Goal: Ask a question

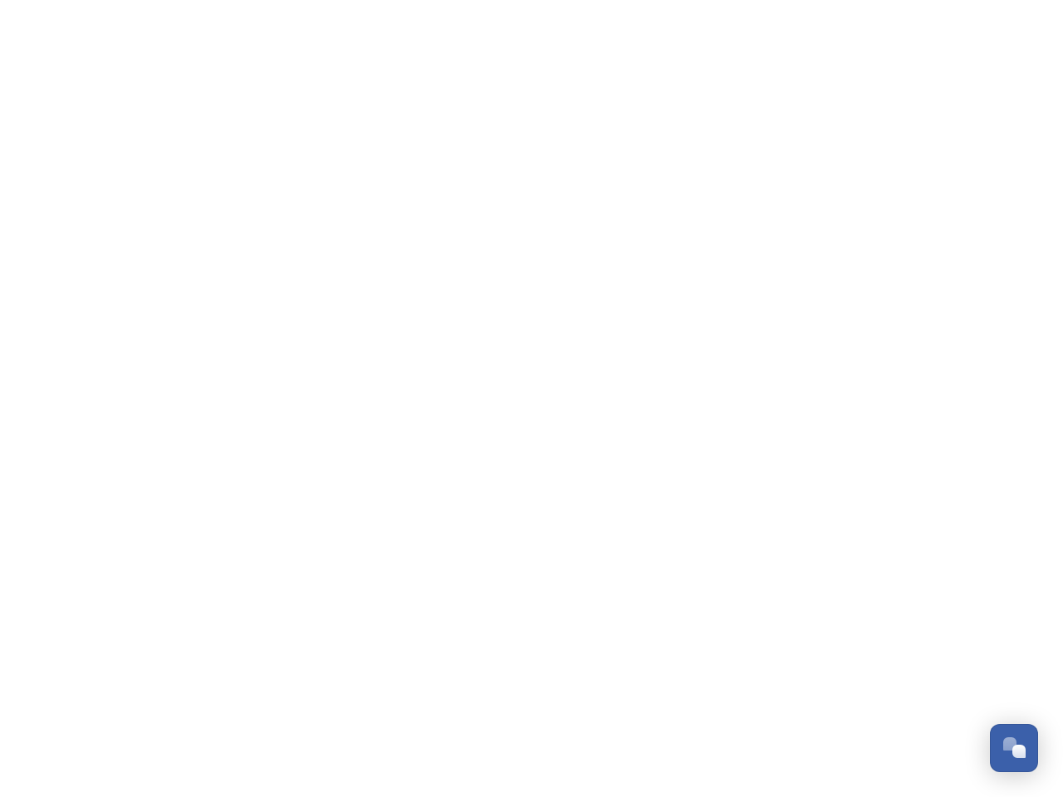
click at [1014, 748] on div "Open Chat" at bounding box center [1018, 751] width 13 height 13
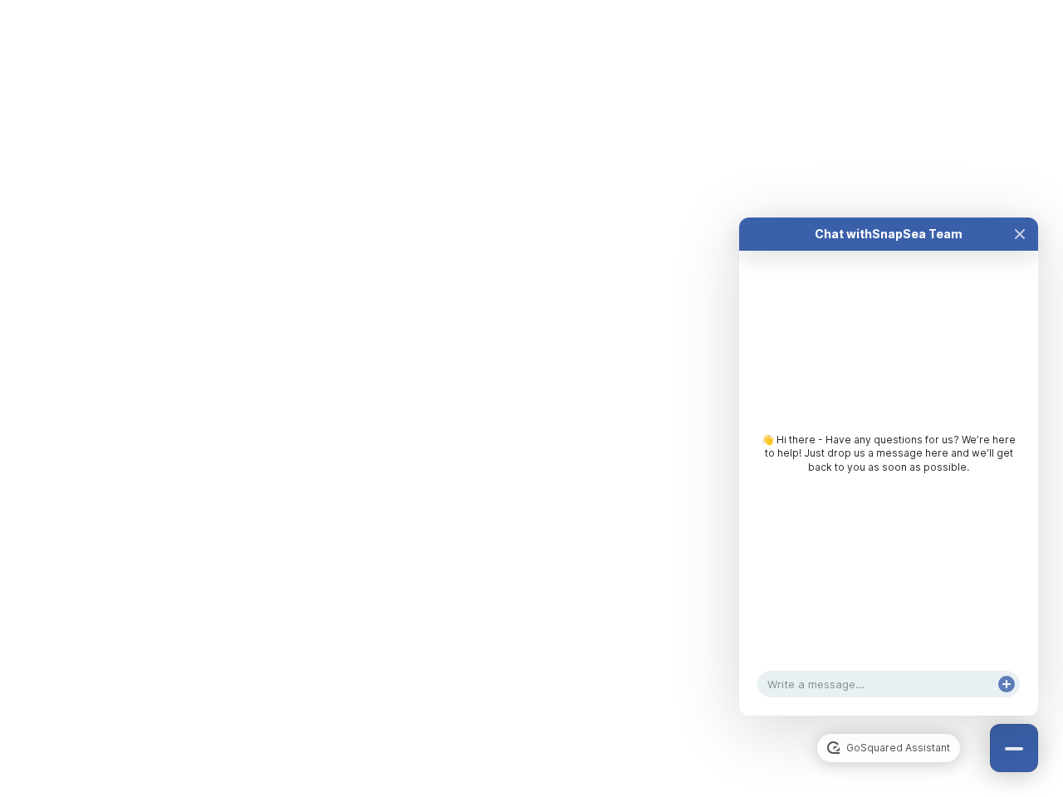
click at [1020, 0] on html "/p/collection/tempest/tourism-academy-2025 Dismiss GoSquared Assistant Chat wit…" at bounding box center [531, 0] width 1063 height 0
click at [889, 0] on html "/p/collection/tempest/tourism-academy-2025 Dismiss GoSquared Assistant Chat wit…" at bounding box center [531, 0] width 1063 height 0
click at [889, 483] on div "👋 Hi there - Have any questions for us? We’re here to help! Just drop us a mess…" at bounding box center [888, 458] width 299 height 414
click at [1020, 251] on div "👋 Hi there - Have any questions for us? We’re here to help! Just drop us a mess…" at bounding box center [888, 458] width 299 height 414
click at [1007, 701] on div "Chat with SnapSea Team GoSquared Assistant 👋 Hi there - Have any questions for …" at bounding box center [888, 467] width 299 height 498
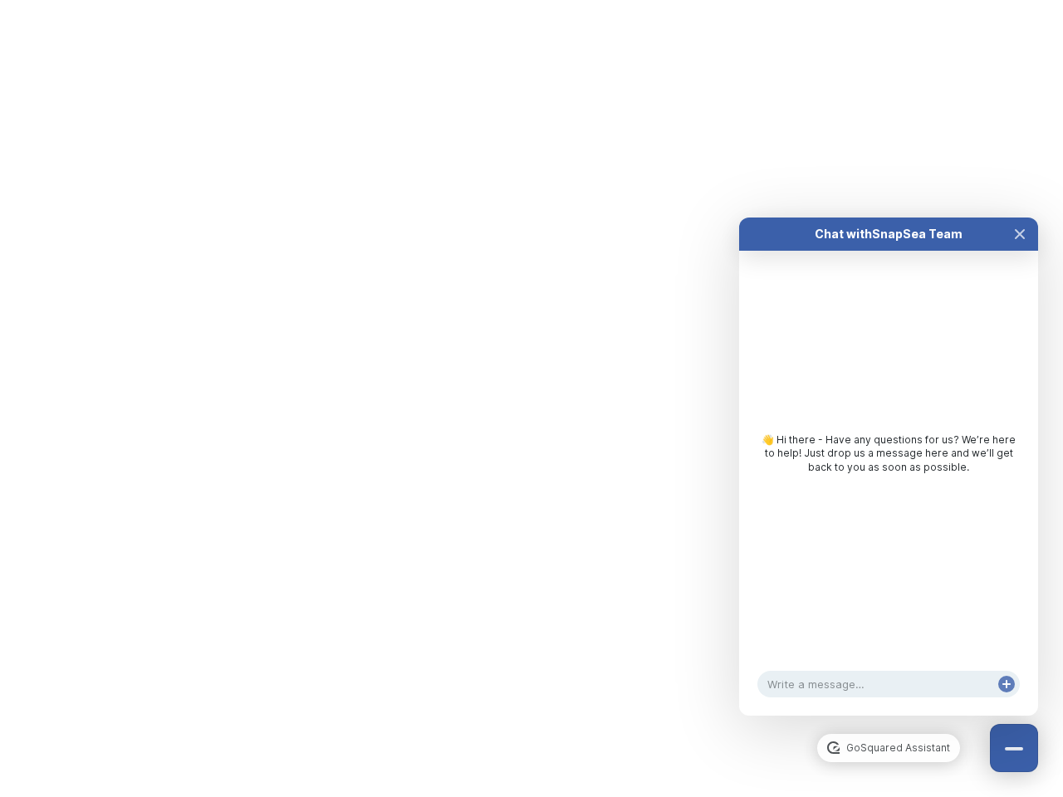
click at [1007, 701] on div "Chat with SnapSea Team GoSquared Assistant 👋 Hi there - Have any questions for …" at bounding box center [888, 467] width 299 height 498
click at [532, 0] on html "/p/collection/tempest/tourism-academy-2025 Dismiss GoSquared Assistant Chat wit…" at bounding box center [531, 0] width 1063 height 0
click at [519, 0] on html "/p/collection/tempest/tourism-academy-2025 Dismiss GoSquared Assistant Chat wit…" at bounding box center [531, 0] width 1063 height 0
